Goal: Task Accomplishment & Management: Manage account settings

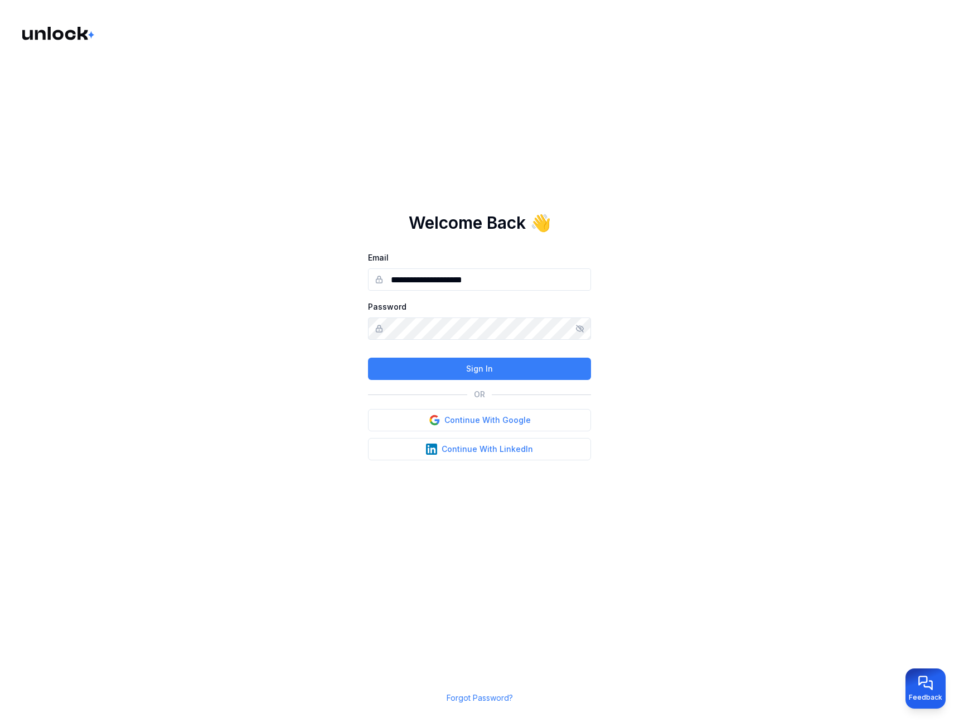
click at [843, 320] on main "**********" at bounding box center [479, 361] width 959 height 722
click at [804, 318] on main "**********" at bounding box center [479, 361] width 959 height 722
type input "**********"
click at [161, 83] on main "**********" at bounding box center [479, 361] width 959 height 722
